Goal: Task Accomplishment & Management: Manage account settings

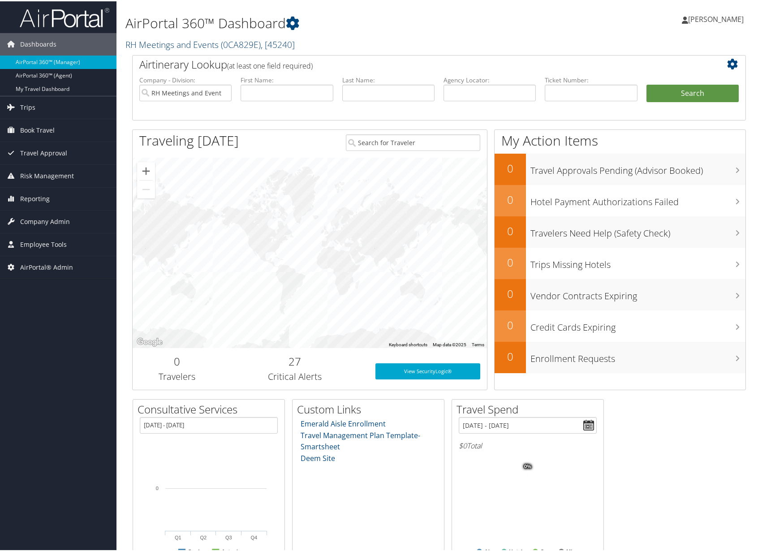
click at [194, 45] on link "RH Meetings and Events ( 0CA829E ) , [ 45240 ]" at bounding box center [209, 43] width 169 height 12
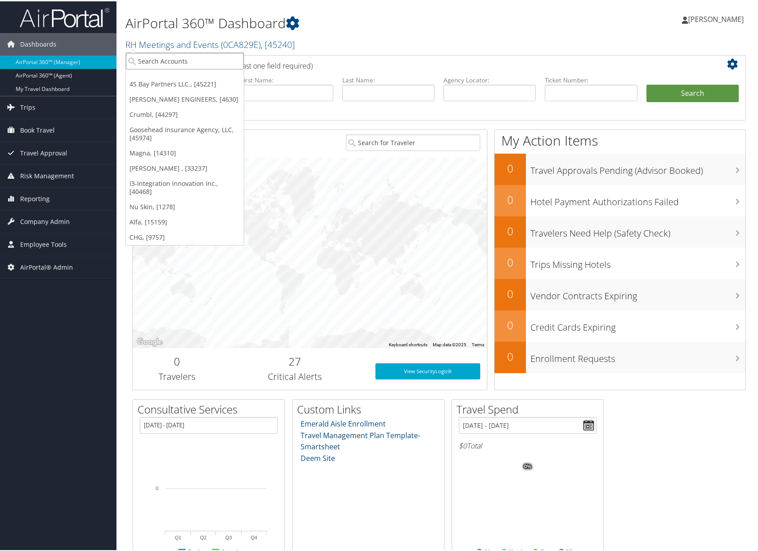
click at [181, 56] on input "search" at bounding box center [185, 59] width 118 height 17
type input "Being"
click at [145, 77] on div "Being First (7863), [16633]" at bounding box center [185, 76] width 128 height 8
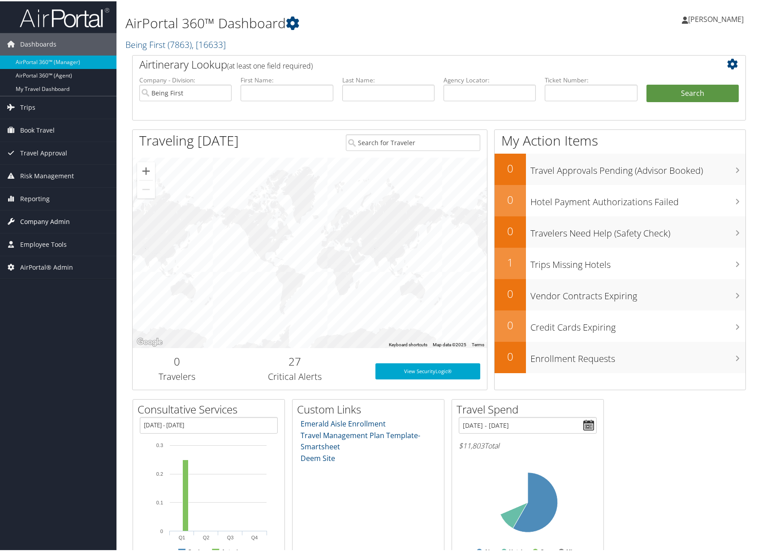
click at [59, 221] on span "Company Admin" at bounding box center [45, 220] width 50 height 22
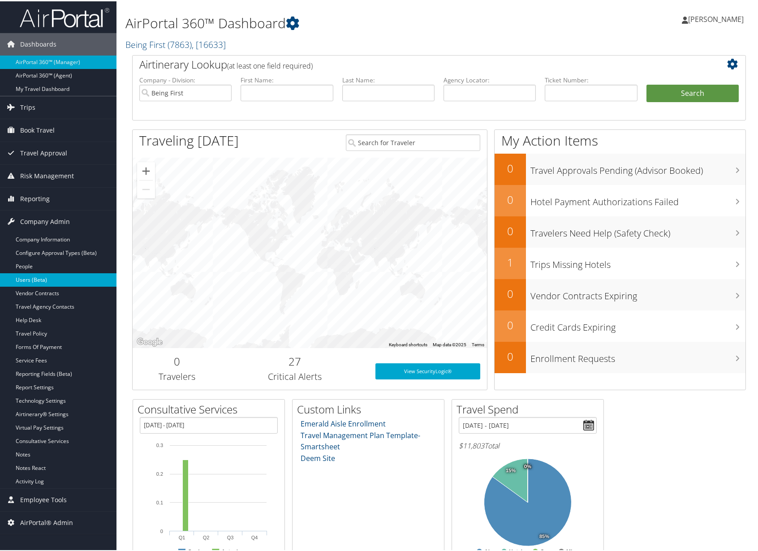
click at [52, 276] on link "Users (Beta)" at bounding box center [58, 278] width 116 height 13
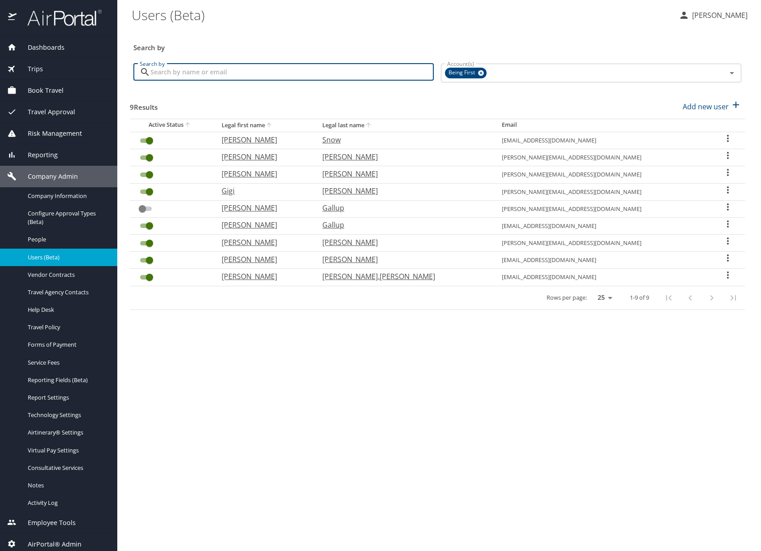
click at [224, 72] on input "Search by" at bounding box center [291, 72] width 283 height 17
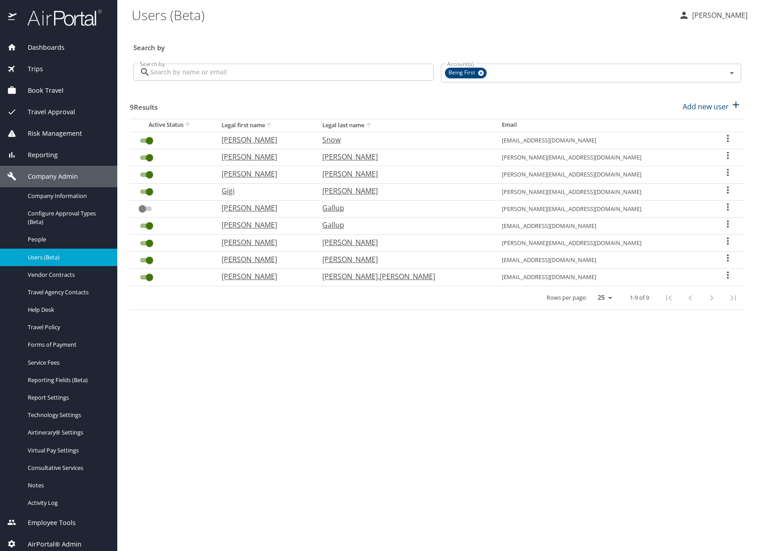
click at [257, 259] on p "Dean" at bounding box center [263, 259] width 83 height 11
select select "US"
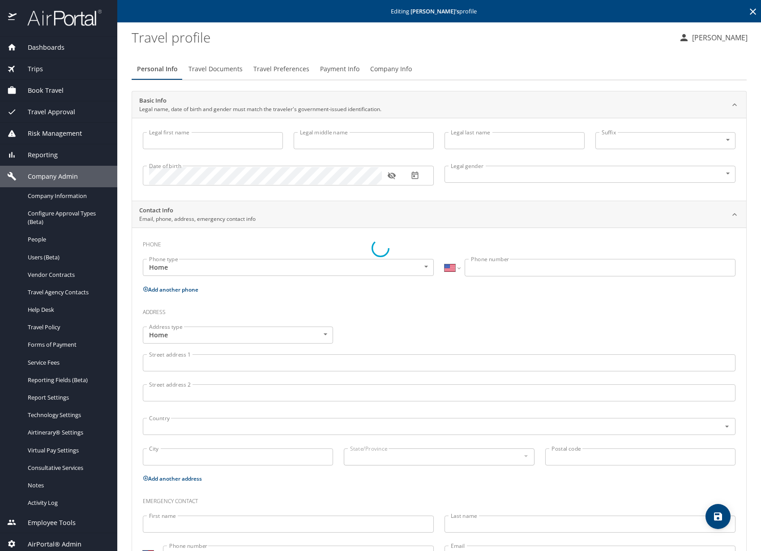
type input "[PERSON_NAME]"
type input "Male"
type input "Linda"
type input "Ackerman"
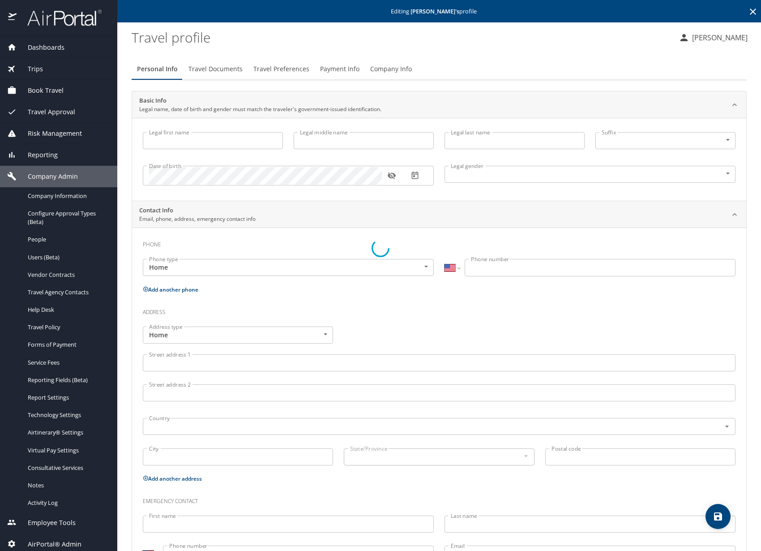
type input "(970) 749-3699"
select select "US"
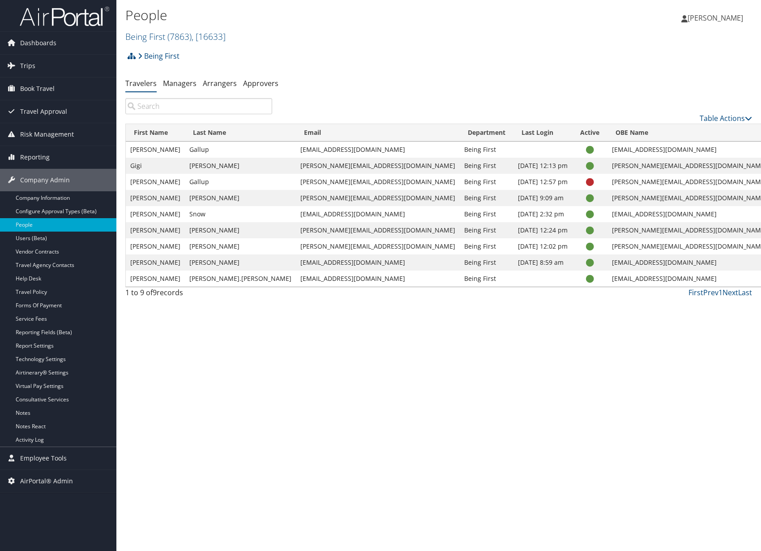
click at [716, 278] on link "User Settings" at bounding box center [695, 275] width 91 height 15
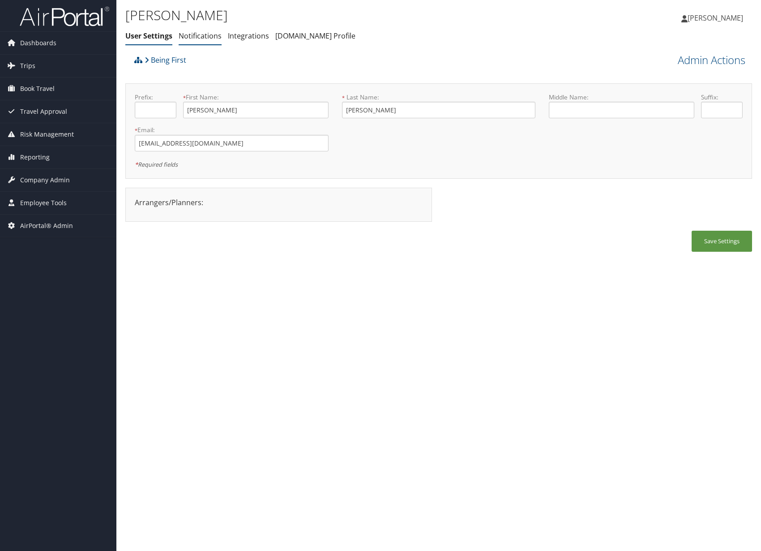
click at [205, 36] on link "Notifications" at bounding box center [200, 36] width 43 height 10
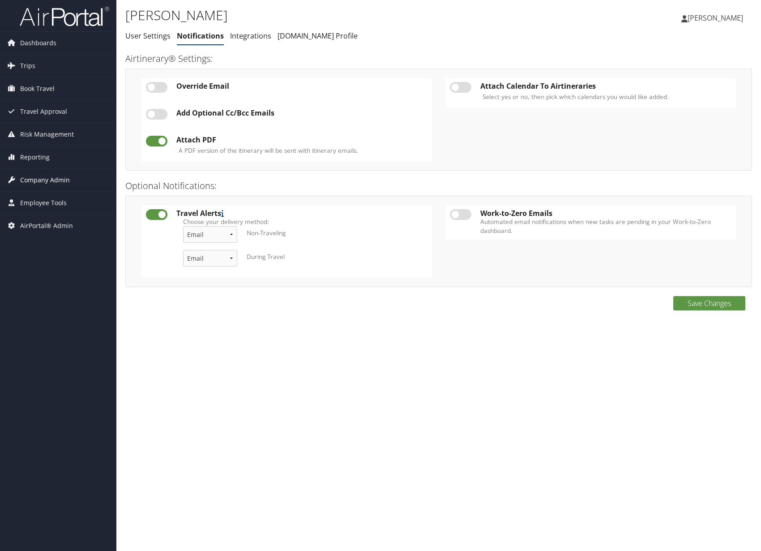
click at [61, 184] on span "Company Admin" at bounding box center [45, 180] width 50 height 22
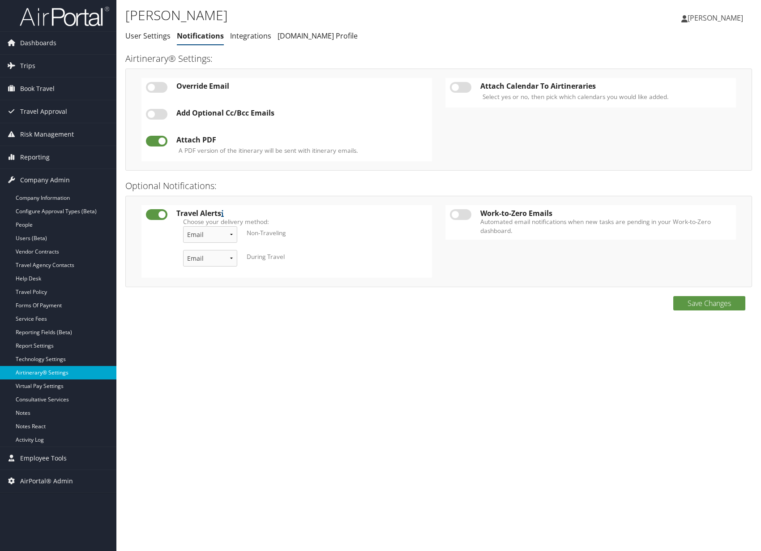
click at [68, 368] on link "Airtinerary® Settings" at bounding box center [58, 372] width 116 height 13
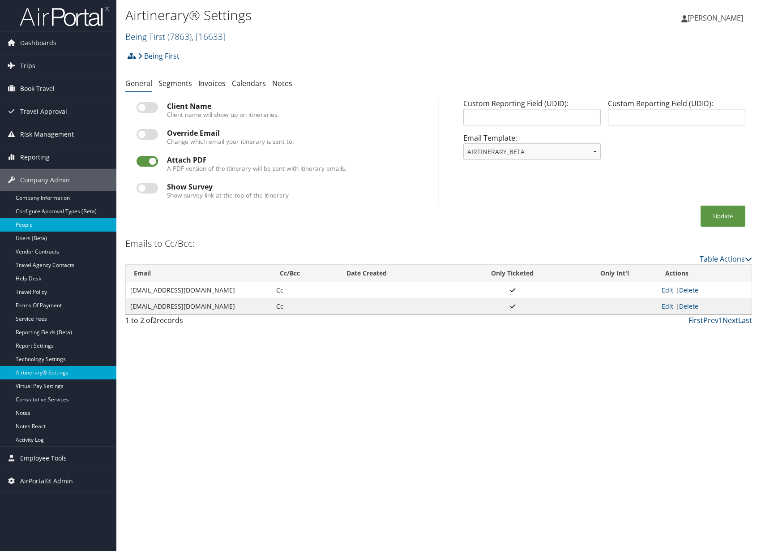
click at [39, 227] on link "People" at bounding box center [58, 224] width 116 height 13
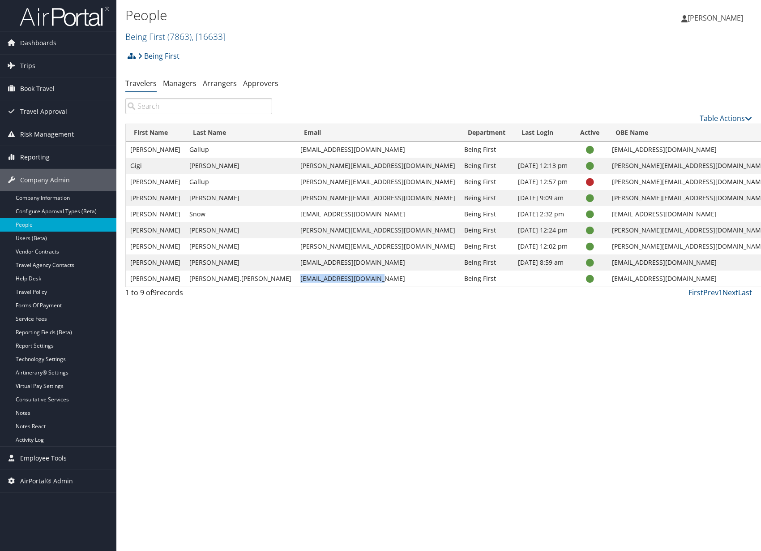
drag, startPoint x: 349, startPoint y: 280, endPoint x: 265, endPoint y: 282, distance: 83.7
click at [296, 282] on td "lindasaa@beingfirst.com" at bounding box center [378, 278] width 164 height 16
copy td "lindasaa@beingfirst.com"
click at [196, 222] on td "Snow" at bounding box center [240, 214] width 111 height 16
drag, startPoint x: 361, startPoint y: 263, endPoint x: 266, endPoint y: 265, distance: 94.5
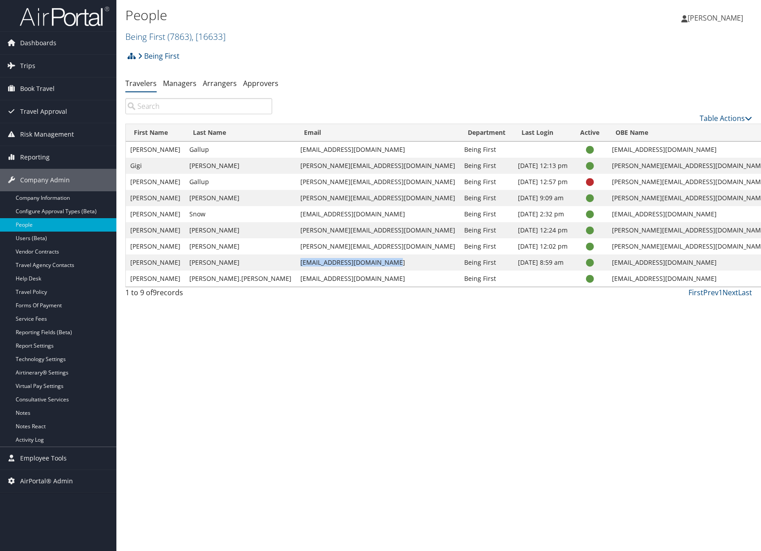
click at [296, 265] on td "deananderson@beingfirst.com" at bounding box center [378, 262] width 164 height 16
copy td "deananderson@beingfirst.com"
click at [48, 203] on link "Company Information" at bounding box center [58, 197] width 116 height 13
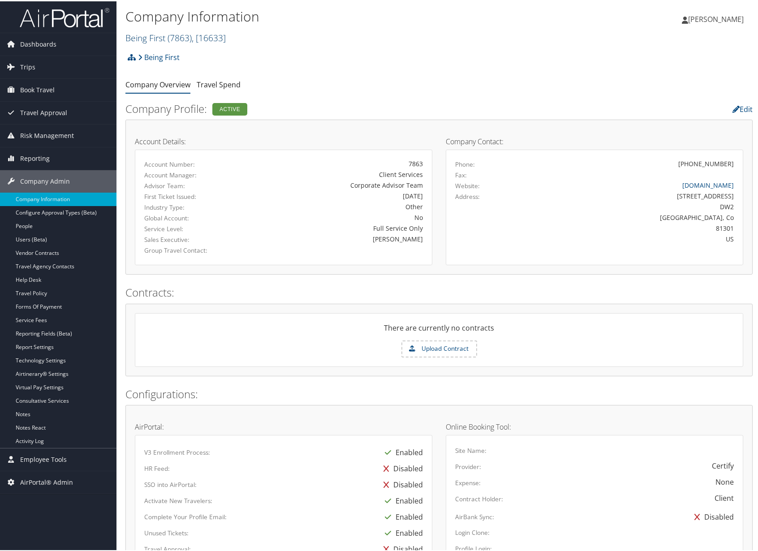
click at [226, 36] on span ", [ 16633 ]" at bounding box center [209, 36] width 34 height 12
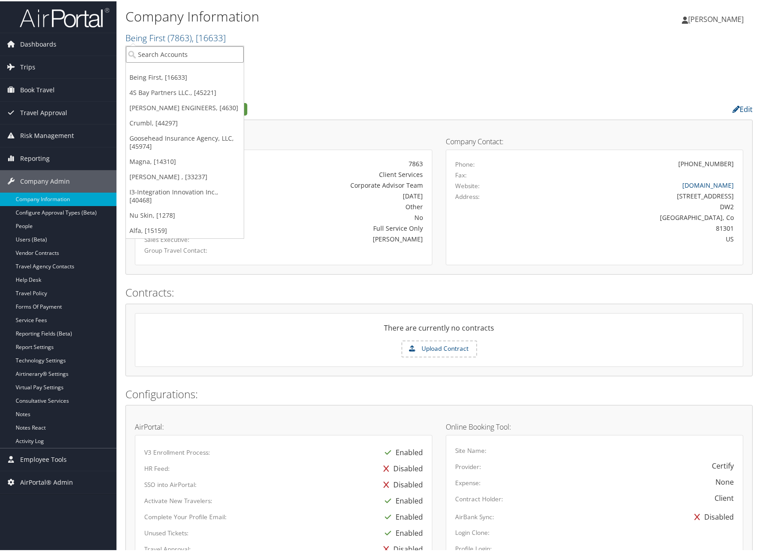
click at [179, 58] on input "search" at bounding box center [185, 53] width 118 height 17
type input "Inside ent"
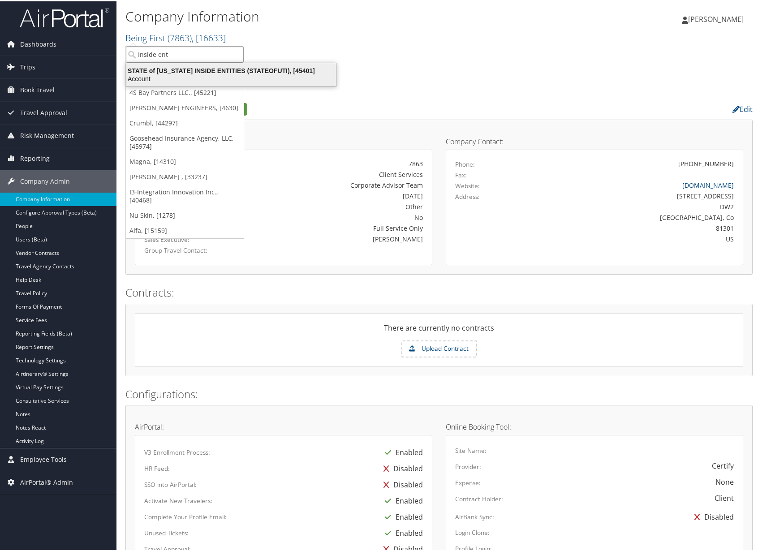
click at [167, 71] on div "STATE of UTAH INSIDE ENTITIES (STATEOFUTI), [45401]" at bounding box center [231, 69] width 220 height 8
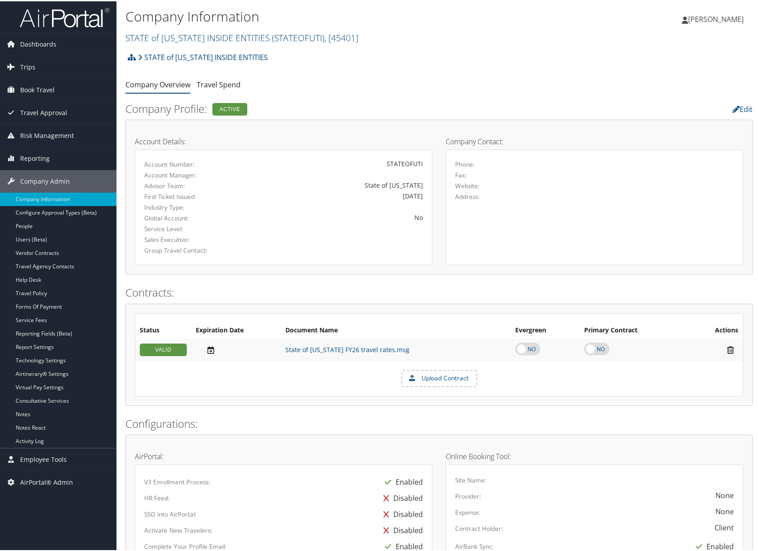
click at [230, 35] on link "STATE of UTAH INSIDE ENTITIES ( STATEOFUTI ) , [ 45401 ]" at bounding box center [241, 36] width 233 height 12
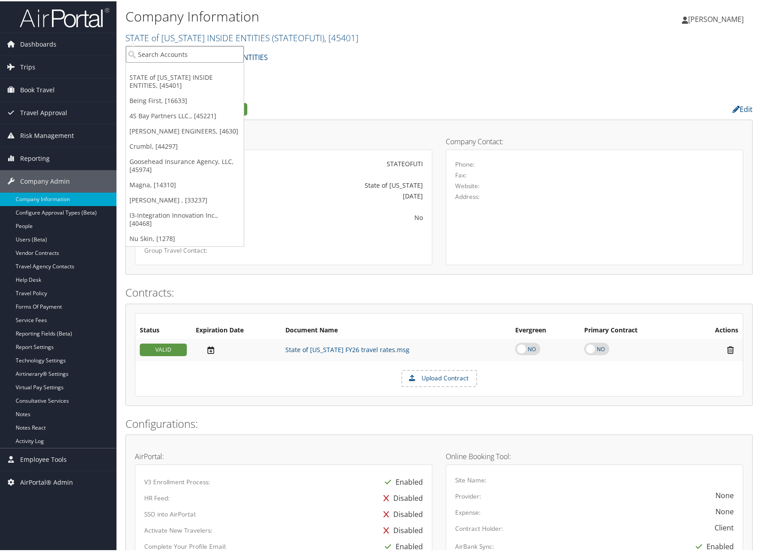
click at [197, 51] on input "search" at bounding box center [185, 53] width 118 height 17
drag, startPoint x: 196, startPoint y: 55, endPoint x: 103, endPoint y: 59, distance: 92.8
click at [103, 59] on div "Dashboards AirPortal 360™ (Manager) AirPortal 360™ (Agent) My Travel Dashboard …" at bounding box center [380, 471] width 761 height 943
type input "outside"
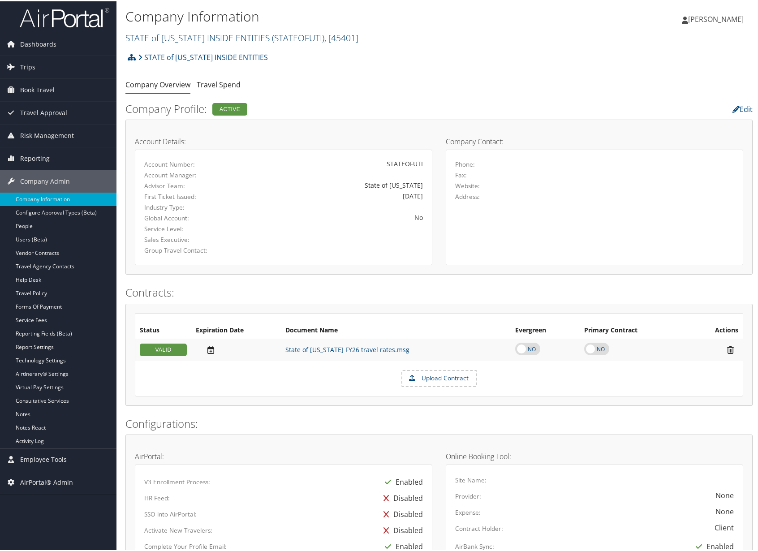
click at [140, 38] on link "STATE of UTAH INSIDE ENTITIES ( STATEOFUTI ) , [ 45401 ]" at bounding box center [241, 36] width 233 height 12
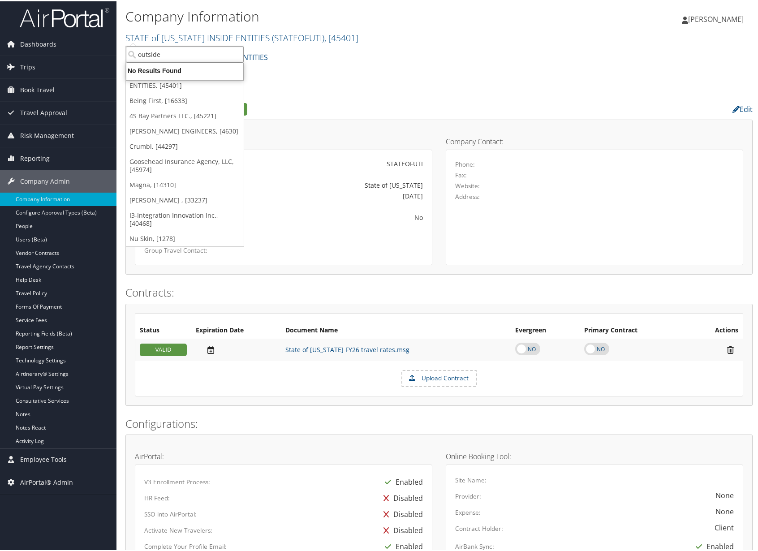
click at [148, 51] on input "outside" at bounding box center [185, 53] width 118 height 17
click at [148, 51] on input "search" at bounding box center [185, 53] width 118 height 17
type input "entiti"
drag, startPoint x: 180, startPoint y: 50, endPoint x: 92, endPoint y: 51, distance: 87.3
click at [92, 51] on div "Dashboards AirPortal 360™ (Manager) AirPortal 360™ (Agent) My Travel Dashboard …" at bounding box center [380, 471] width 761 height 943
